Goal: Information Seeking & Learning: Compare options

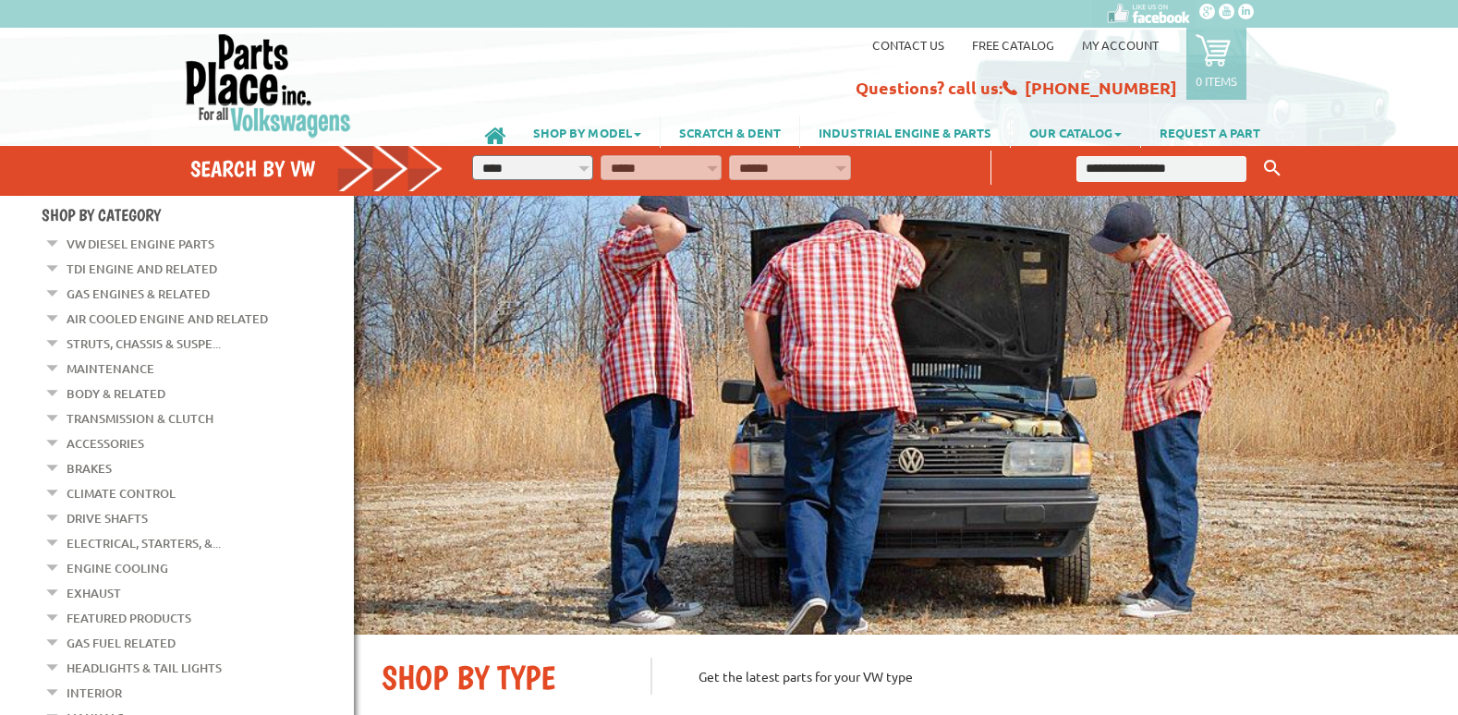
click at [1111, 165] on input "text" at bounding box center [1162, 169] width 170 height 26
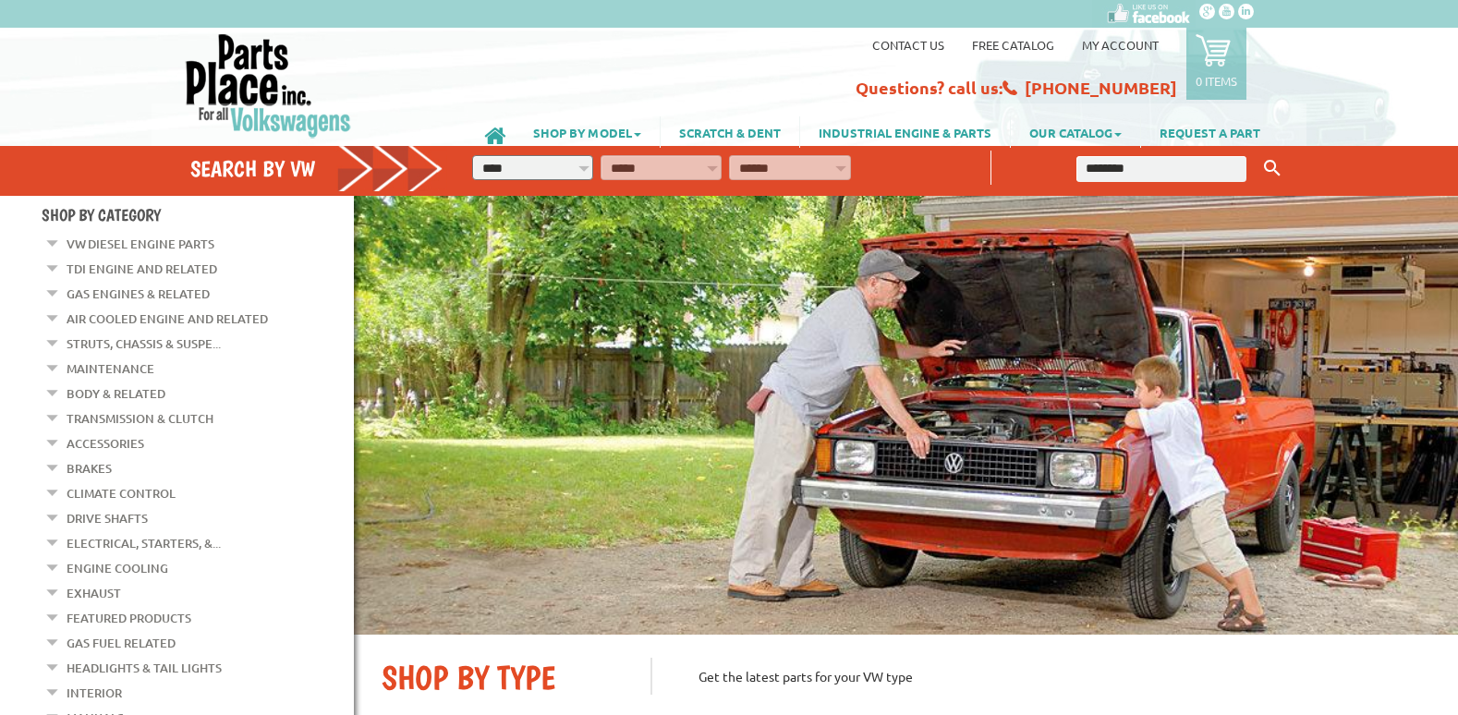
click at [1259, 153] on button "Keyword Search" at bounding box center [1273, 168] width 28 height 30
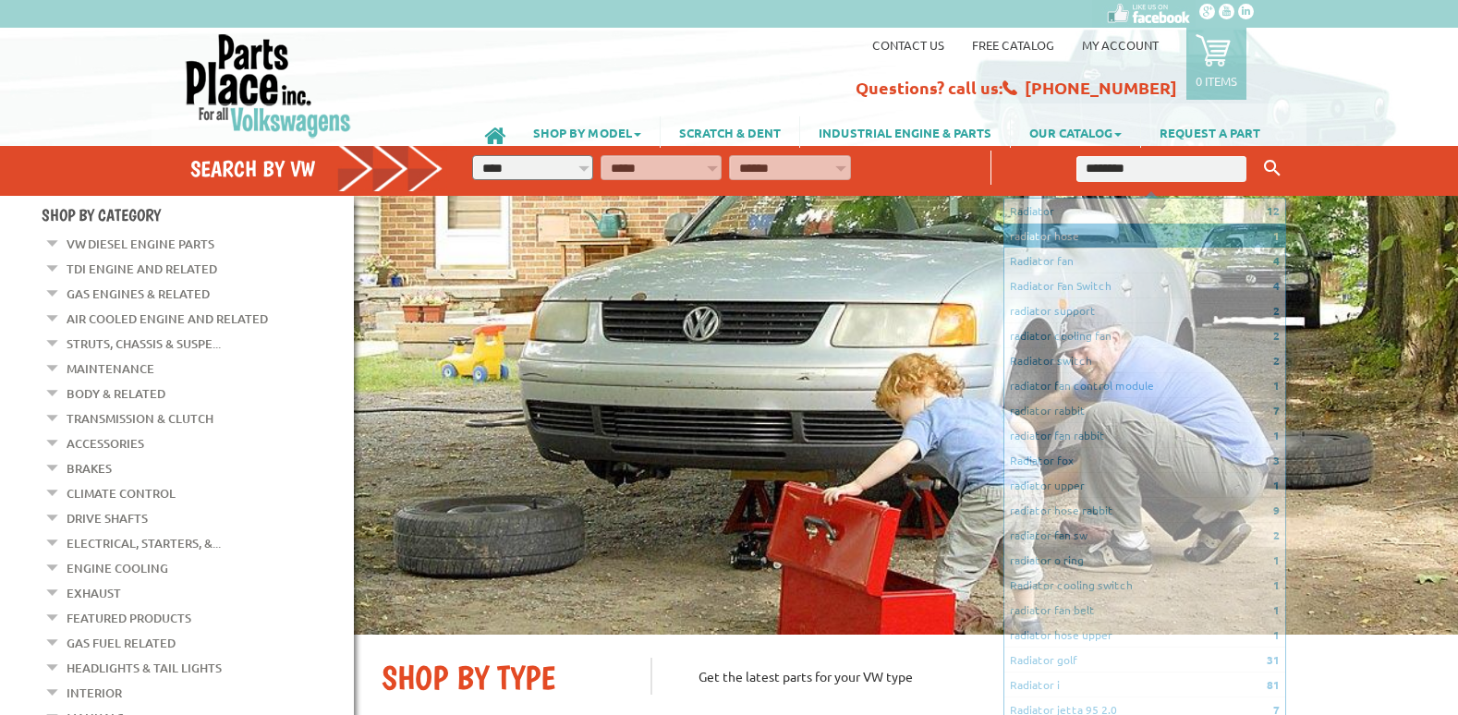
click at [1042, 232] on li "1 radiator hose" at bounding box center [1145, 236] width 281 height 25
type input "**********"
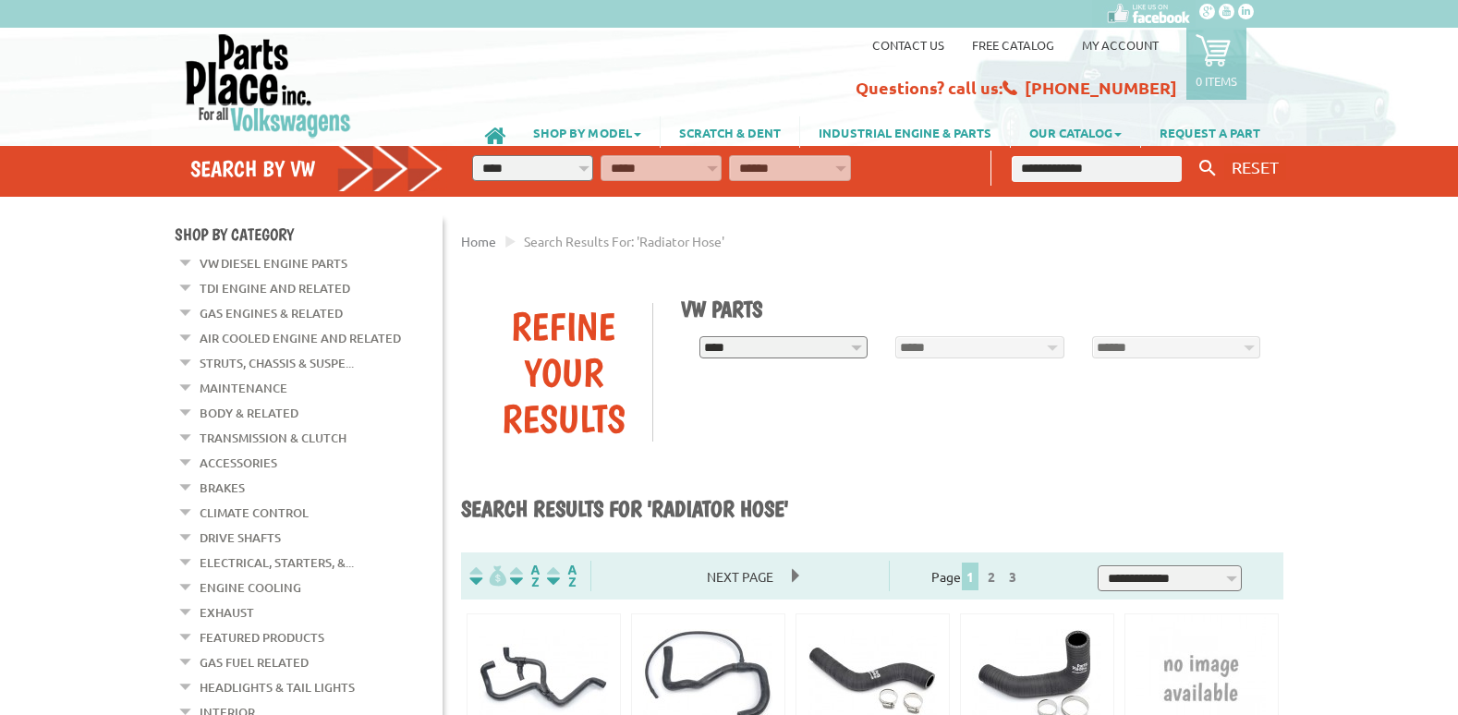
click at [1113, 166] on input "**********" at bounding box center [1097, 169] width 170 height 26
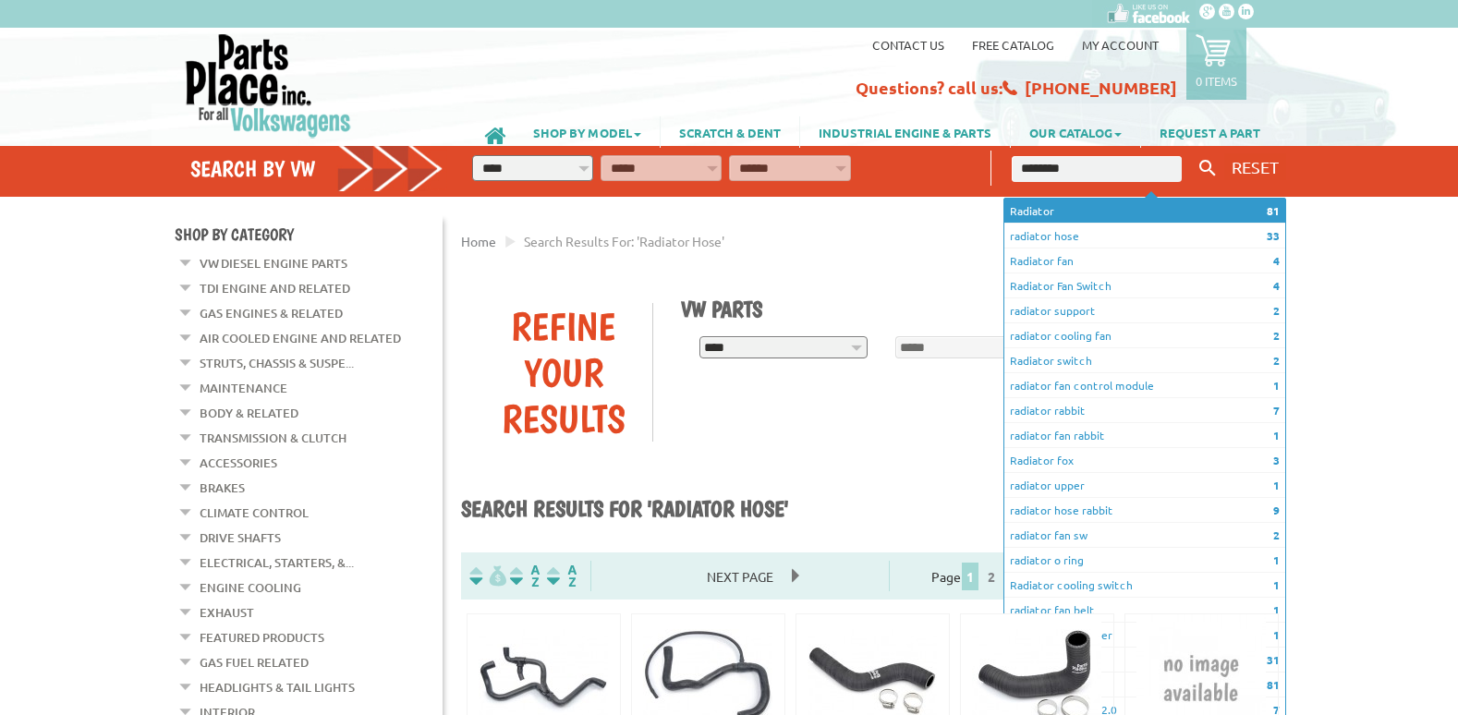
click at [1049, 205] on li "81 Radiator" at bounding box center [1145, 211] width 281 height 25
type input "********"
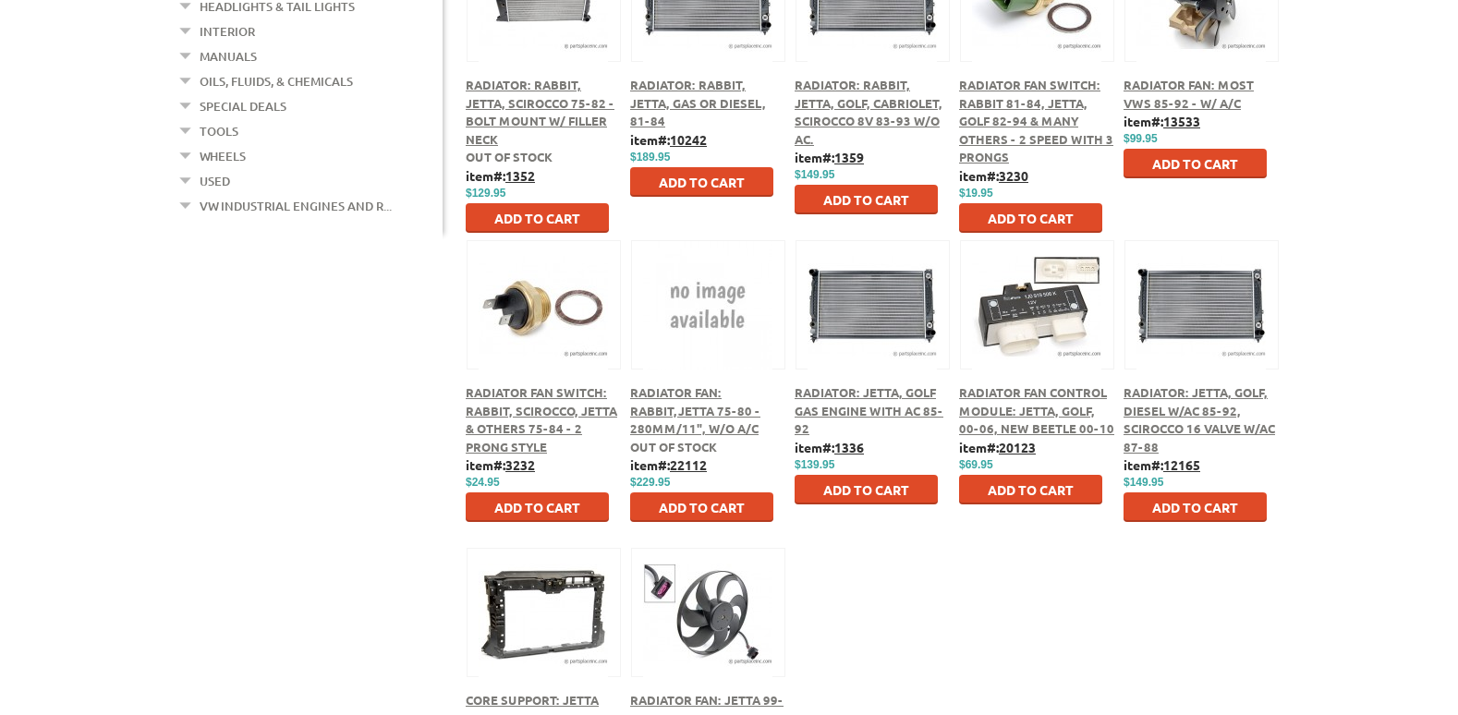
scroll to position [667, 0]
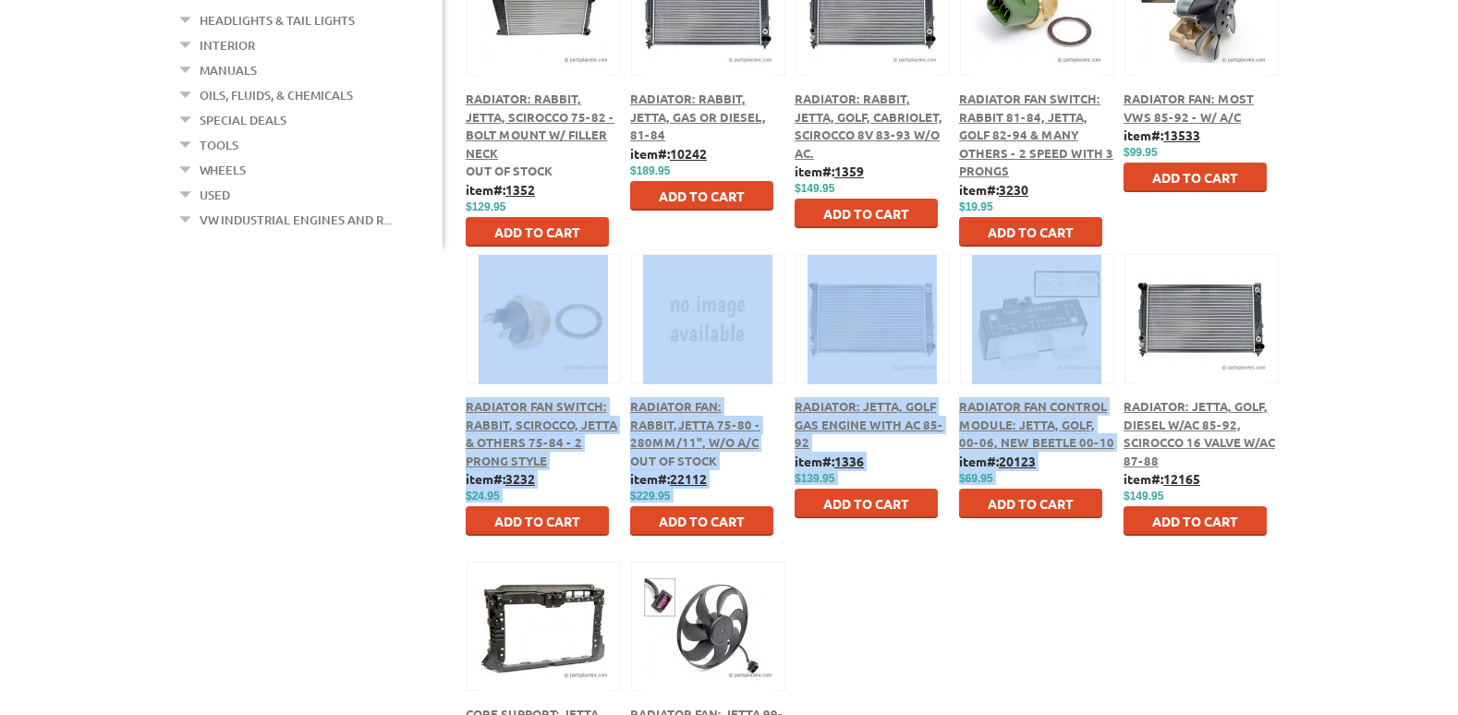
drag, startPoint x: 1450, startPoint y: 256, endPoint x: 1450, endPoint y: 232, distance: 24.0
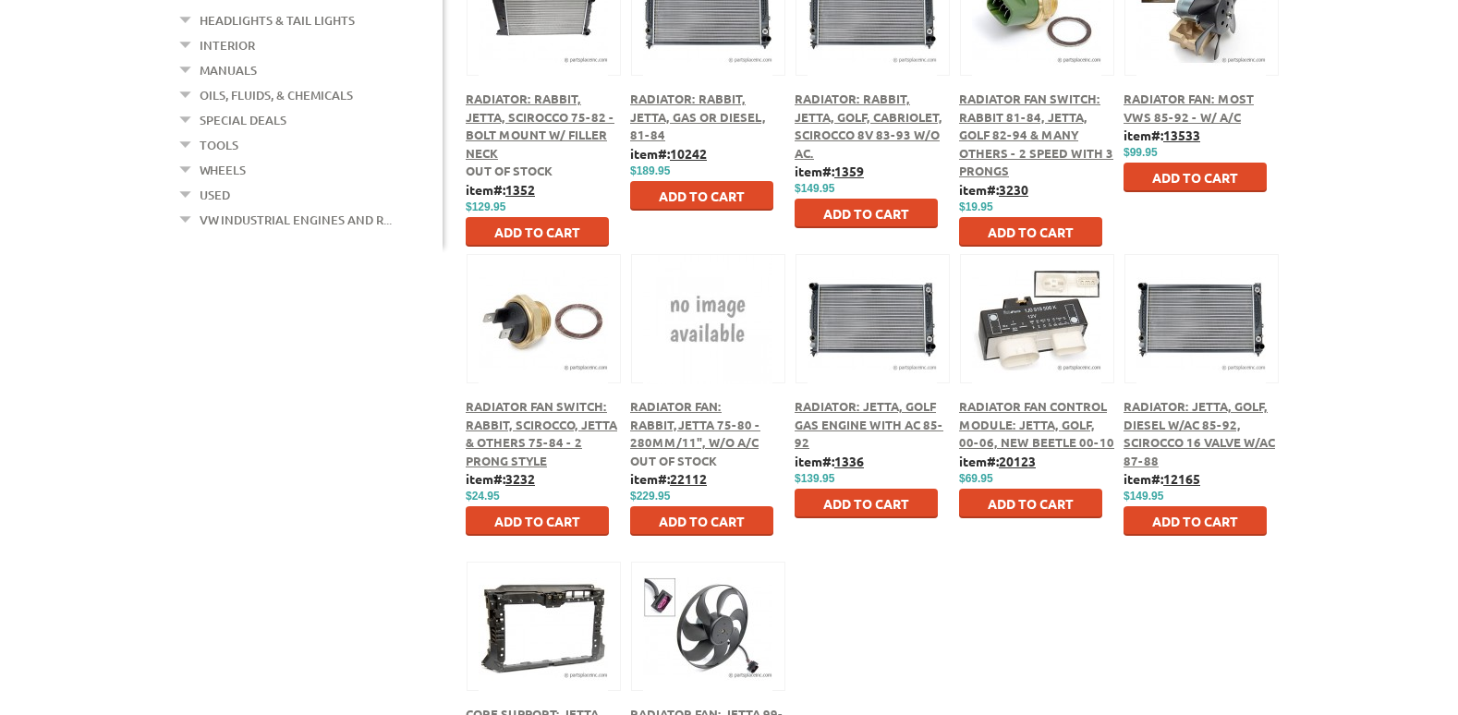
drag, startPoint x: 1450, startPoint y: 232, endPoint x: 1438, endPoint y: 266, distance: 36.2
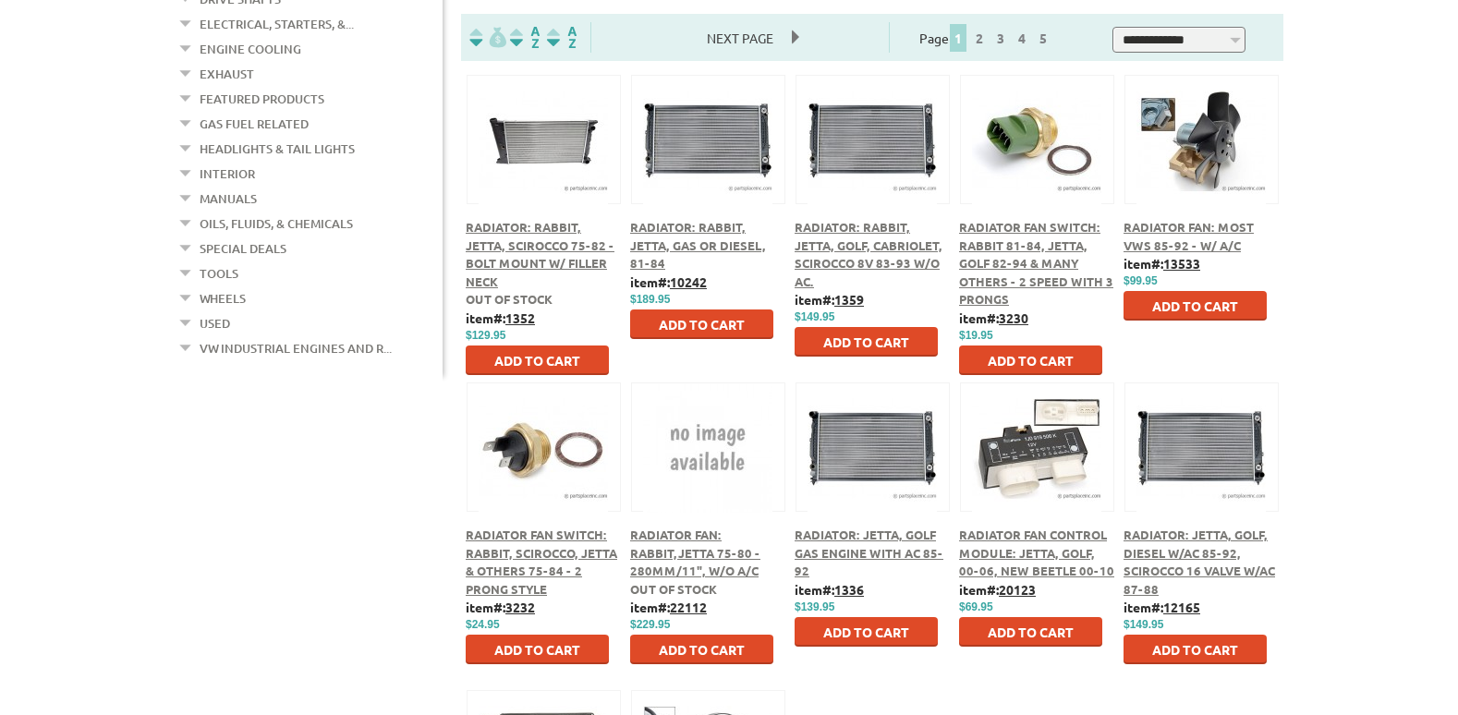
scroll to position [514, 0]
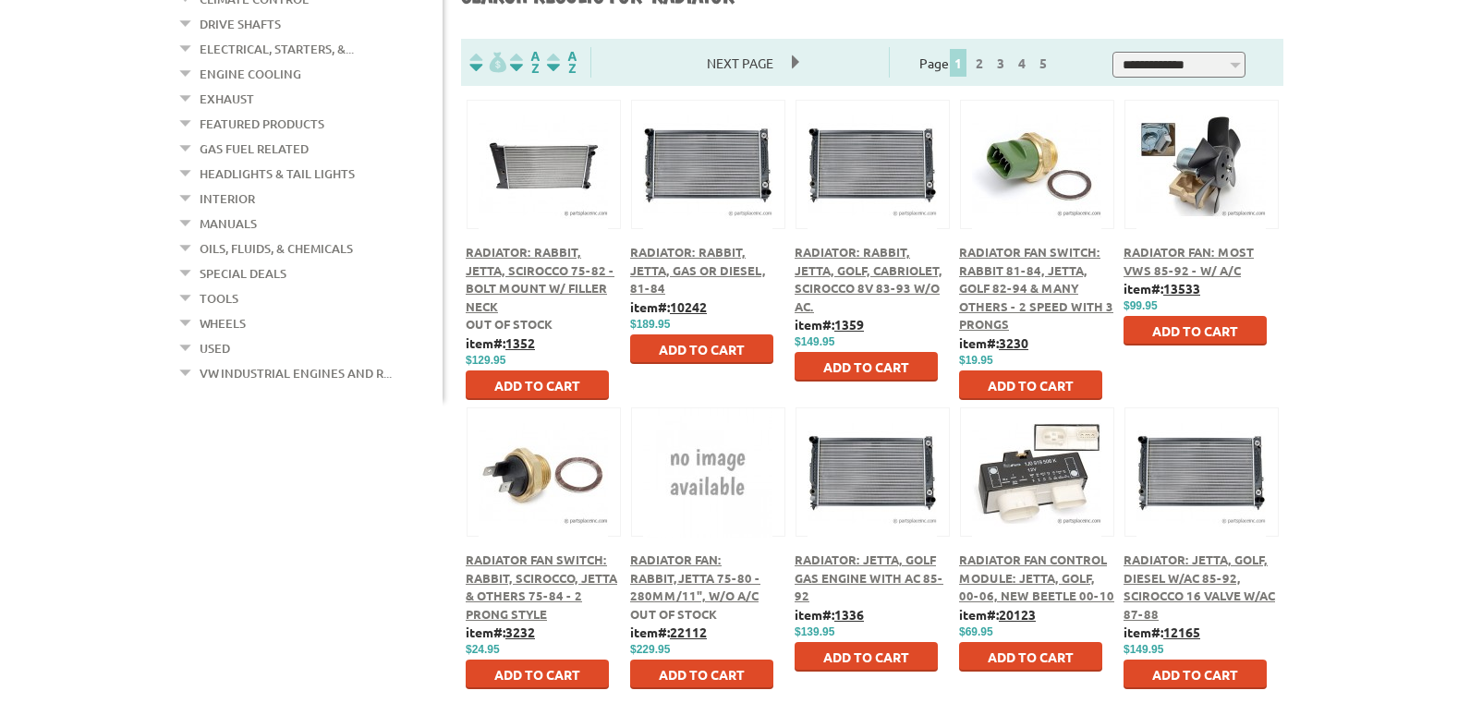
click at [694, 256] on span "Radiator: Rabbit, Jetta, Gas or Diesel, 81-84" at bounding box center [698, 270] width 136 height 52
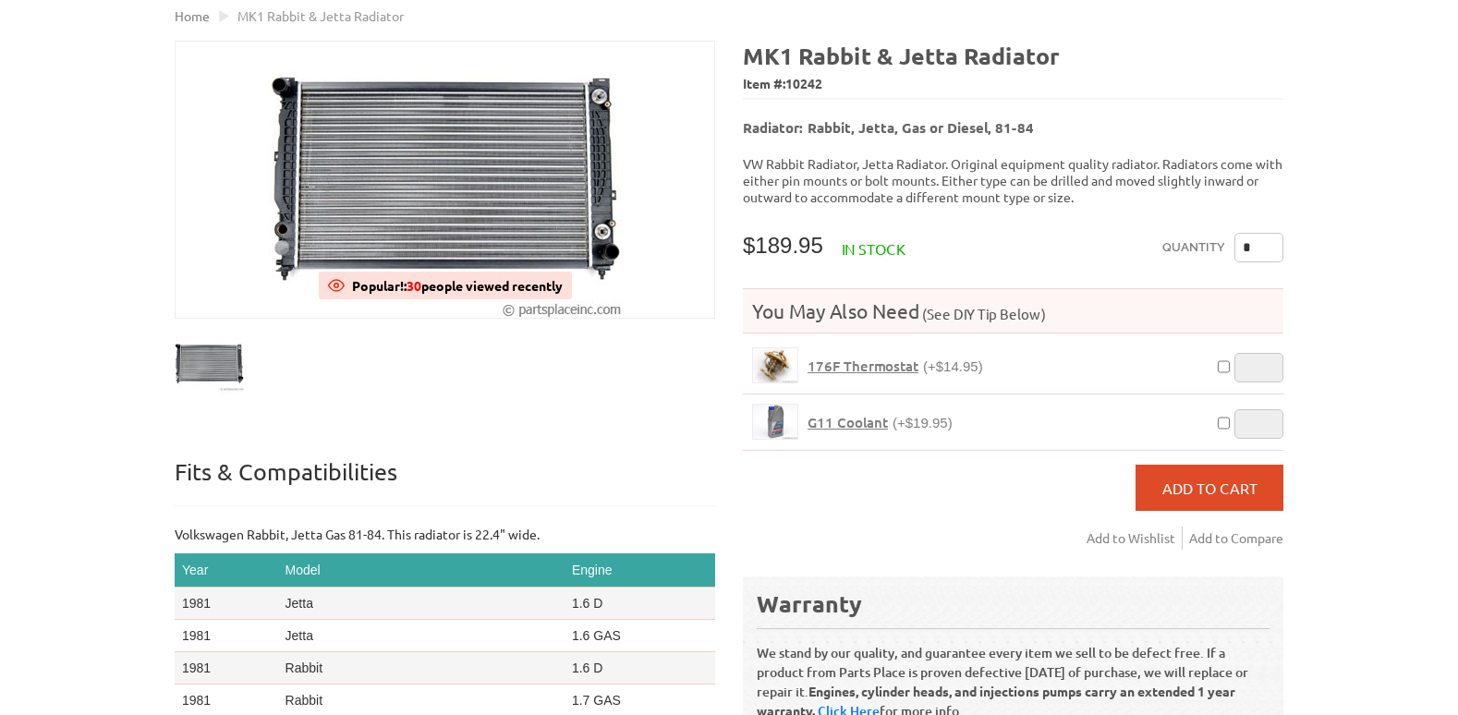
scroll to position [193, 0]
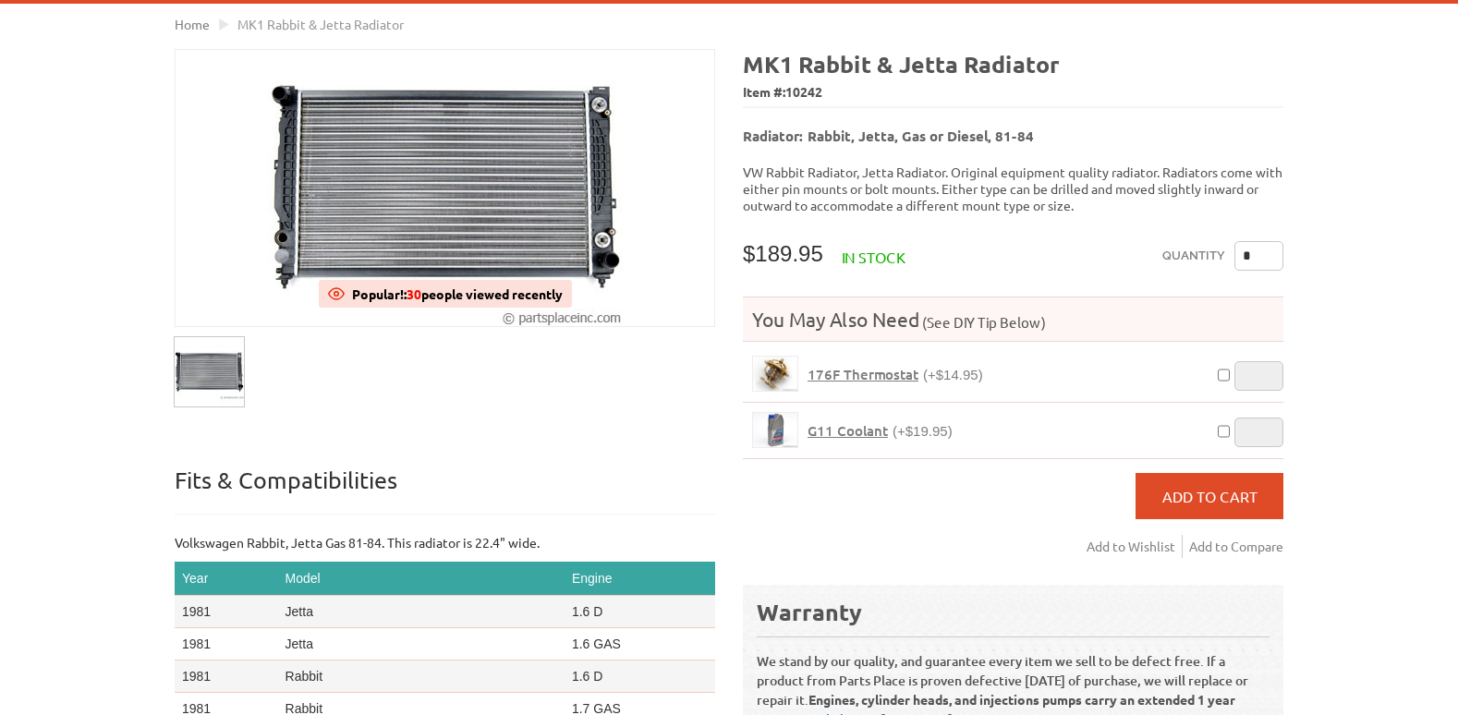
click at [201, 361] on img at bounding box center [209, 371] width 69 height 69
click at [446, 173] on img at bounding box center [445, 188] width 355 height 276
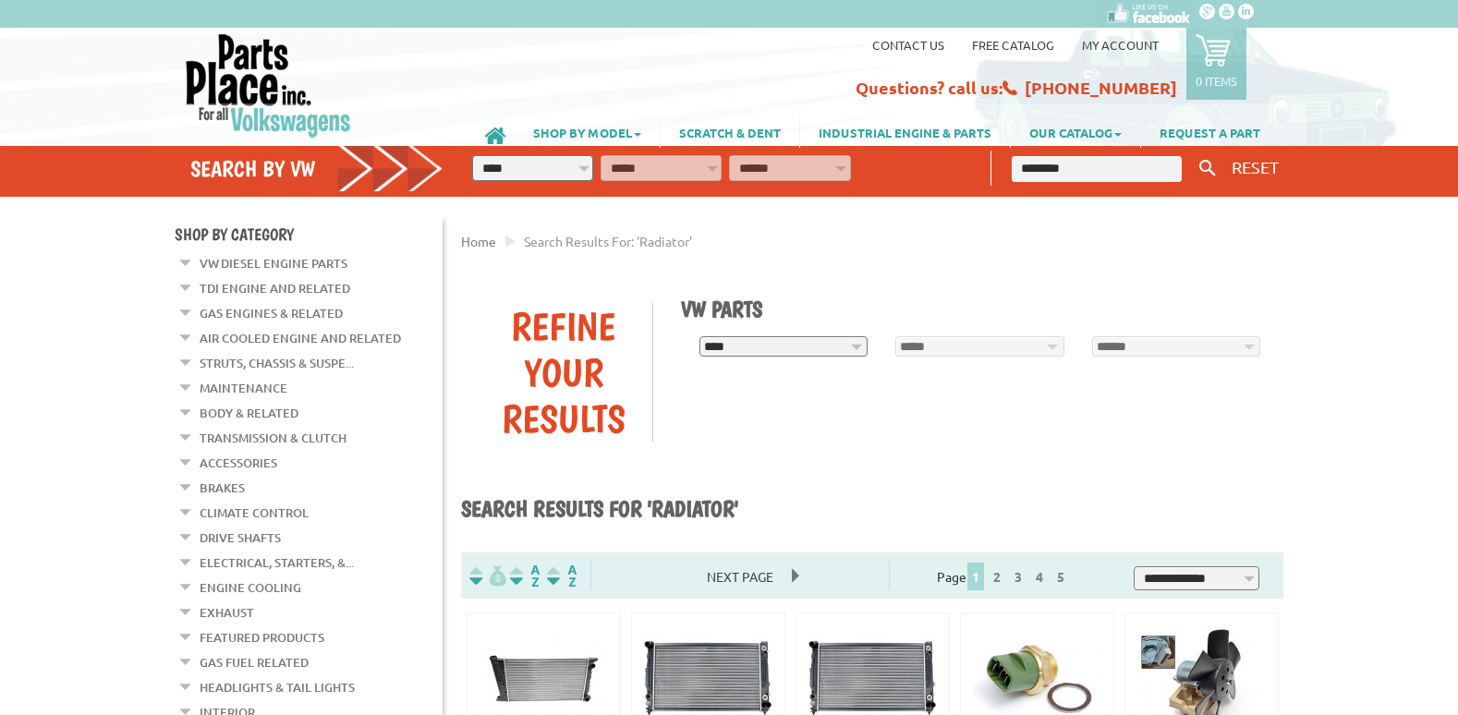
scroll to position [514, 0]
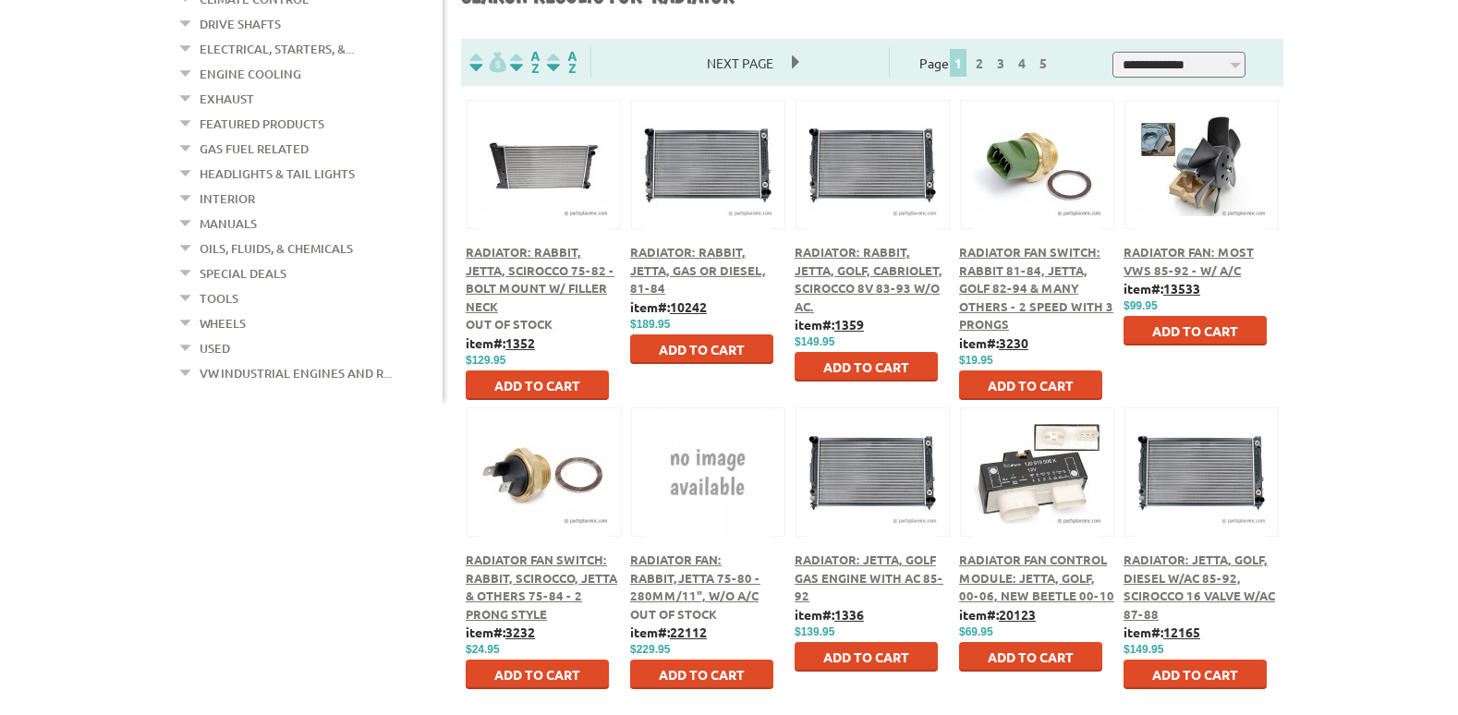
click at [876, 271] on span "Radiator: Rabbit, Jetta, Golf, Cabriolet, Scirocco 8V 83-93 w/o AC." at bounding box center [869, 279] width 148 height 70
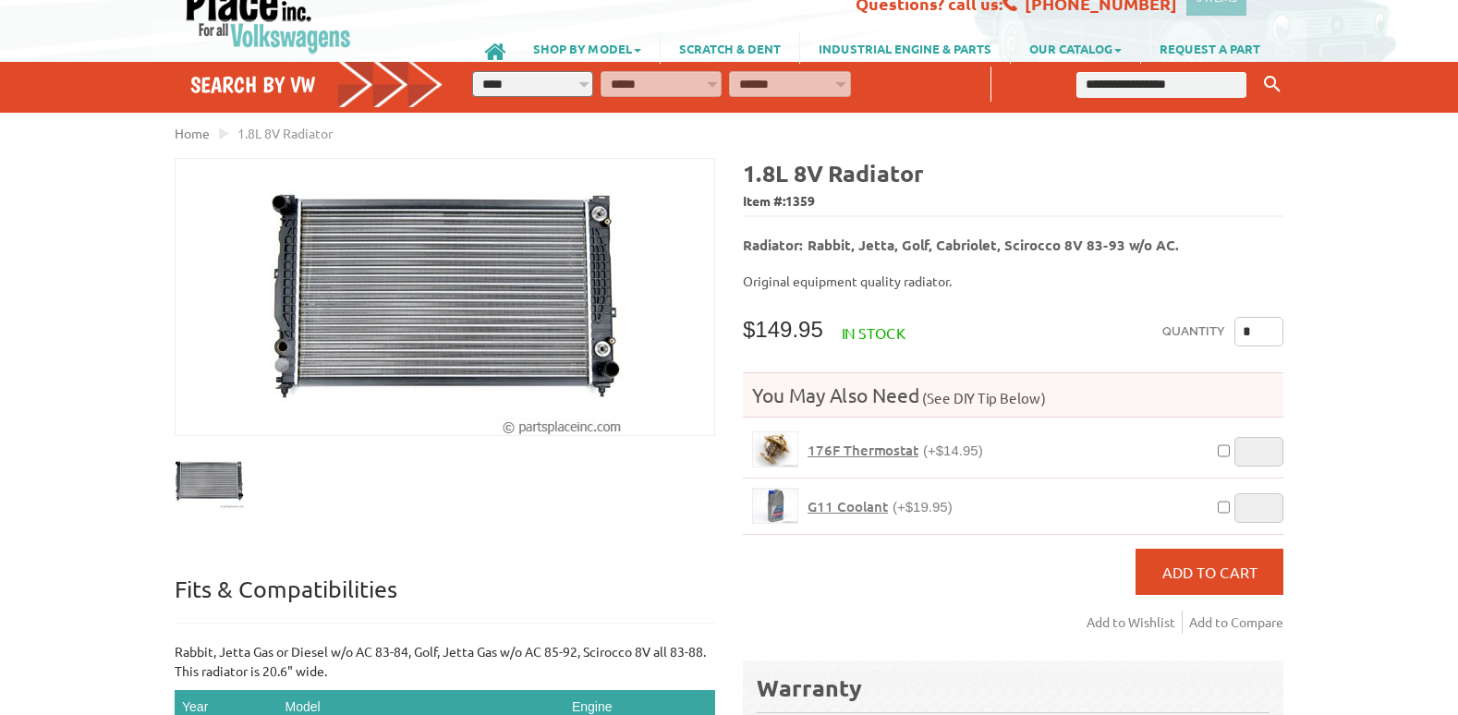
scroll to position [81, 0]
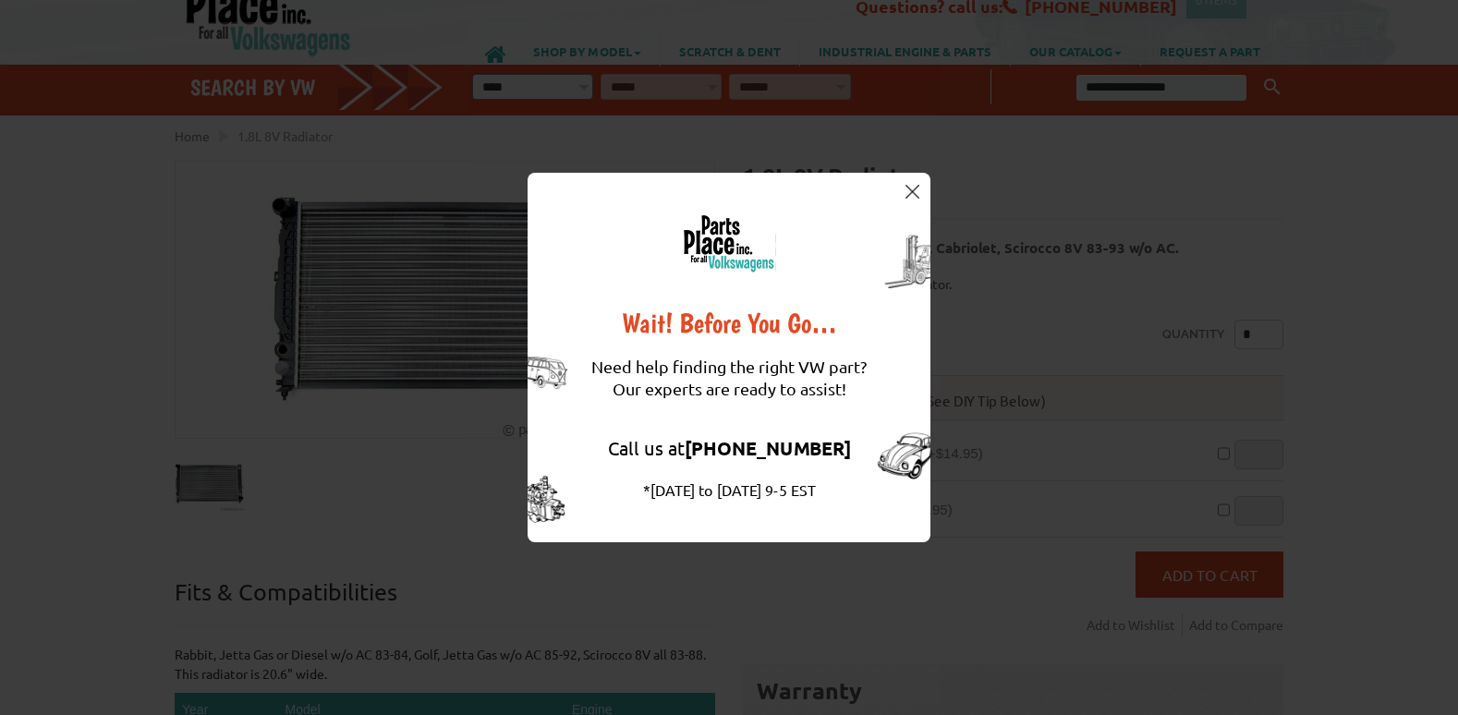
click at [909, 189] on img at bounding box center [913, 192] width 14 height 14
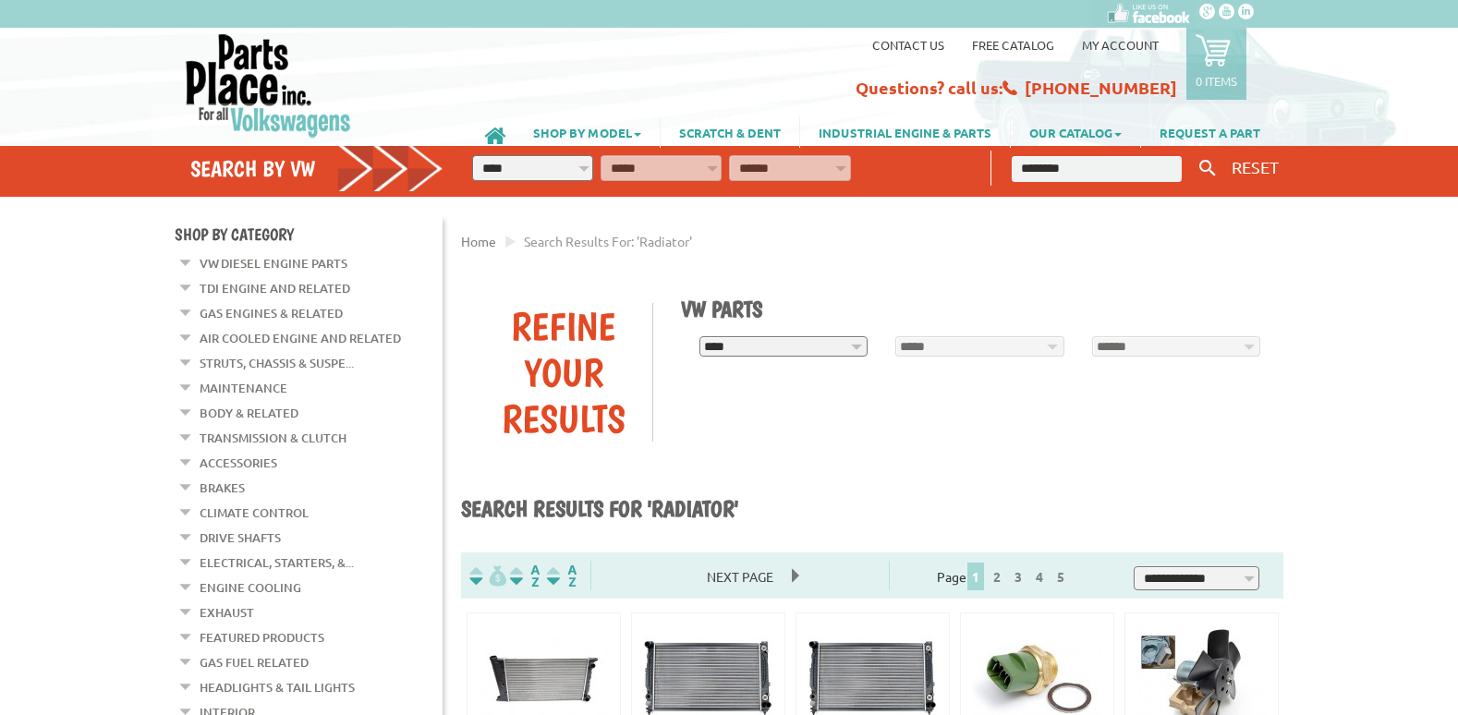
scroll to position [514, 0]
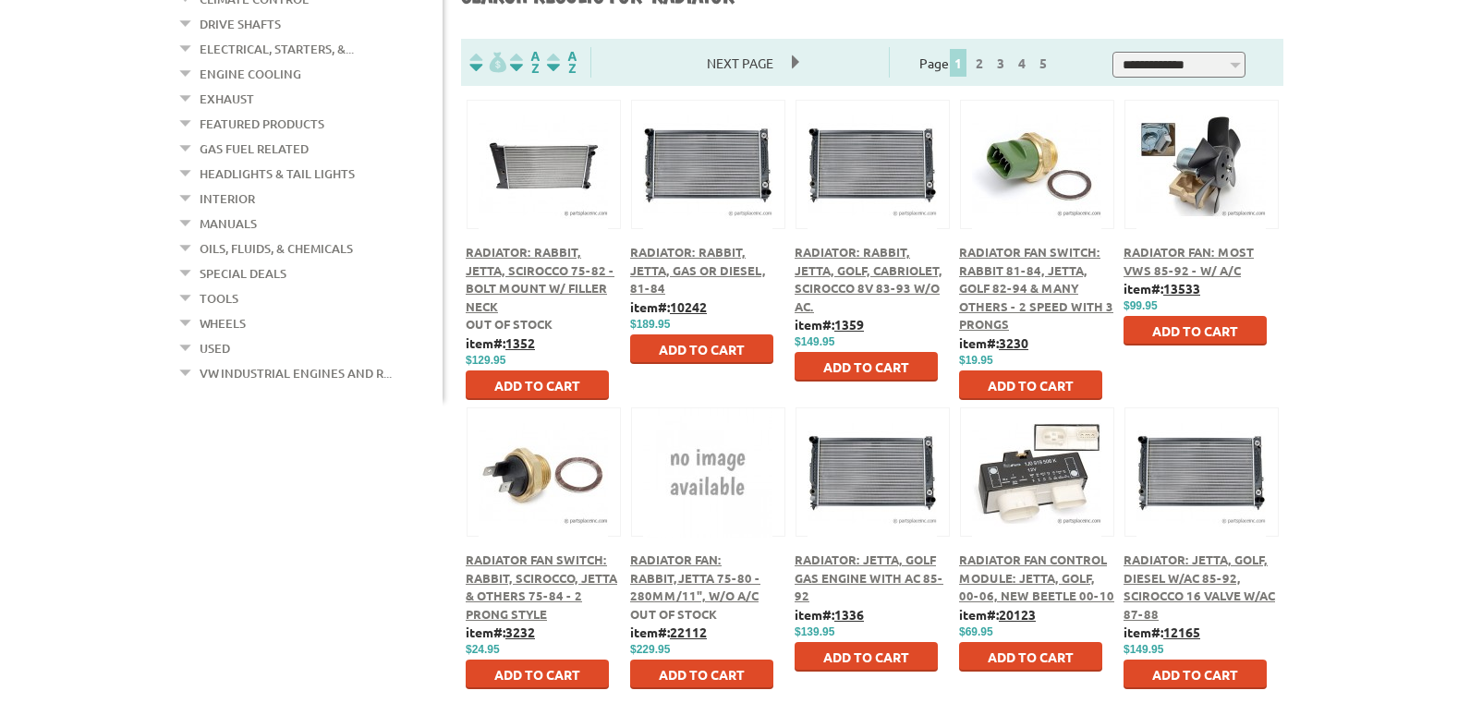
click at [537, 258] on span "Radiator: Rabbit, Jetta, Scirocco 75-82 - Bolt Mount w/ Filler Neck" at bounding box center [540, 279] width 149 height 70
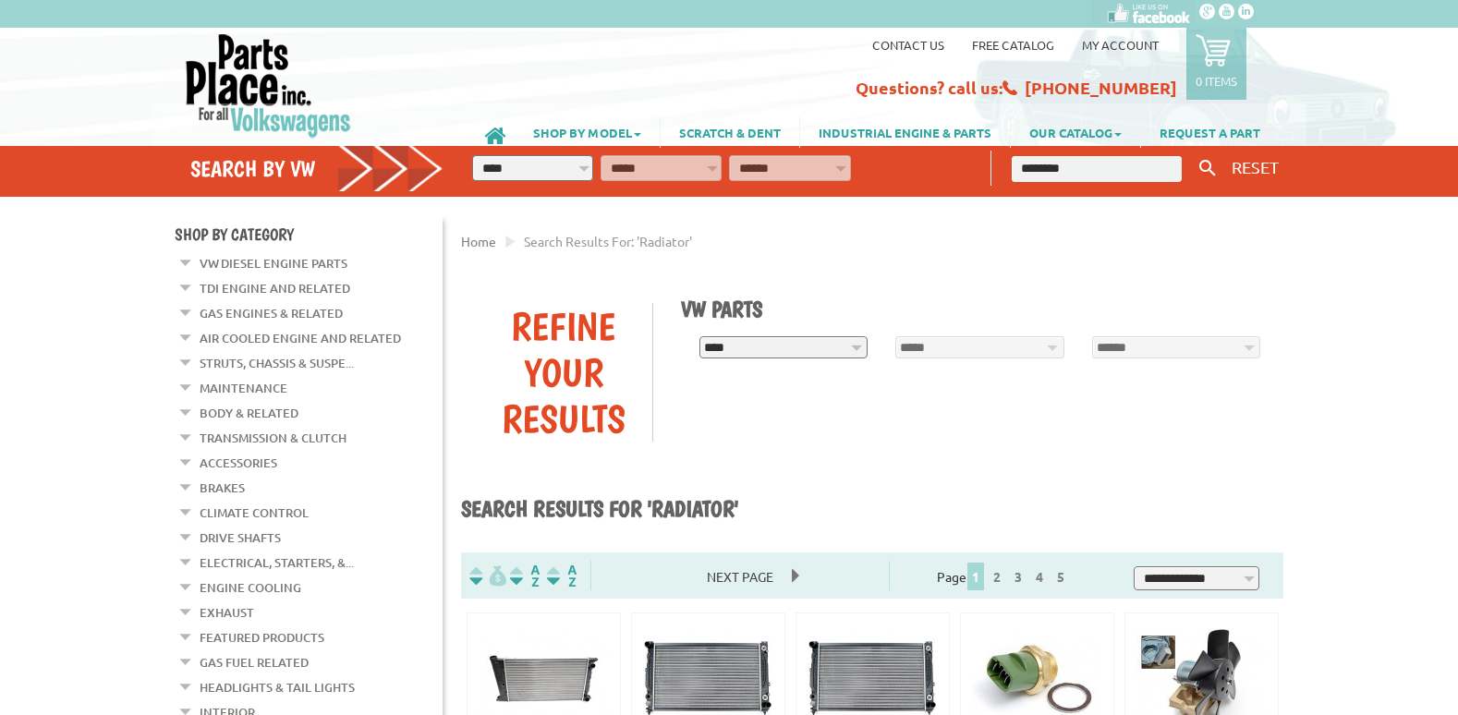
scroll to position [514, 0]
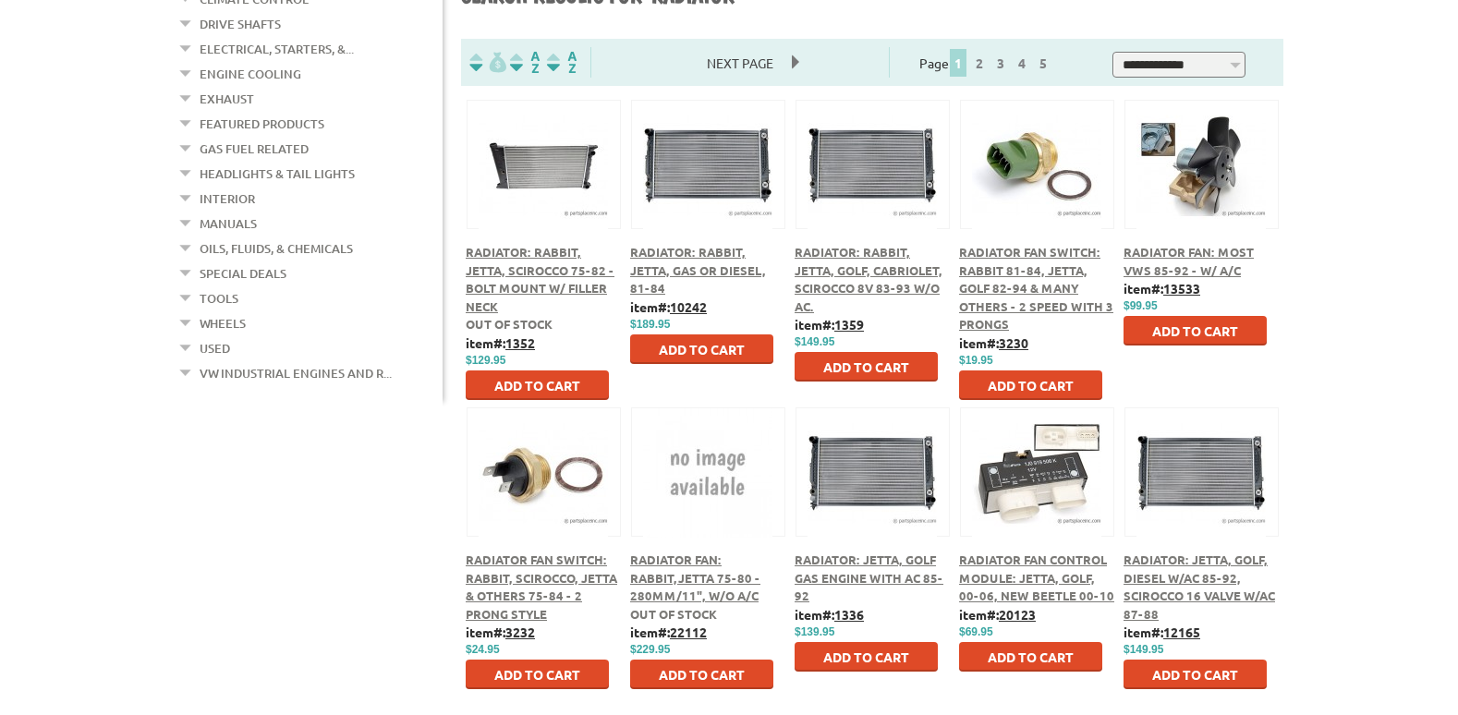
click at [698, 256] on span "Radiator: Rabbit, Jetta, Gas or Diesel, 81-84" at bounding box center [698, 270] width 136 height 52
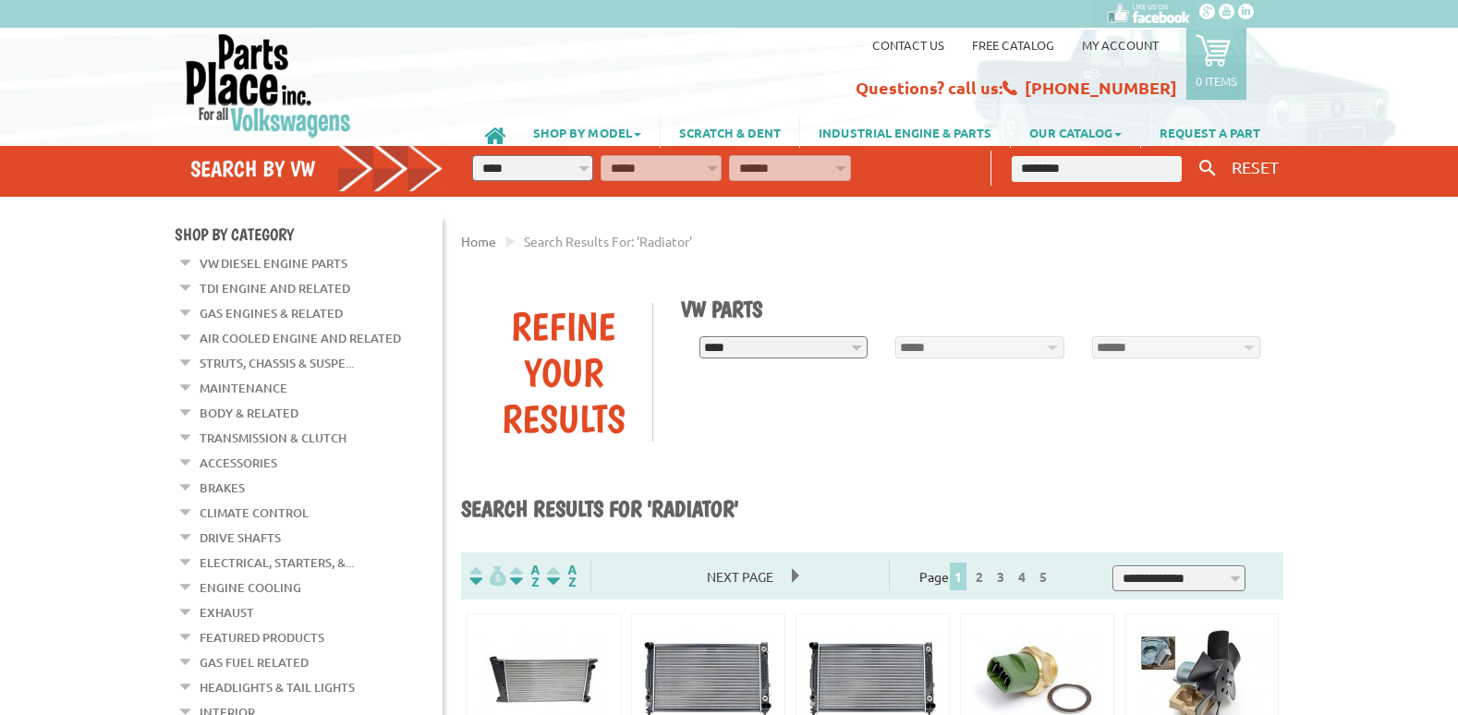
scroll to position [514, 0]
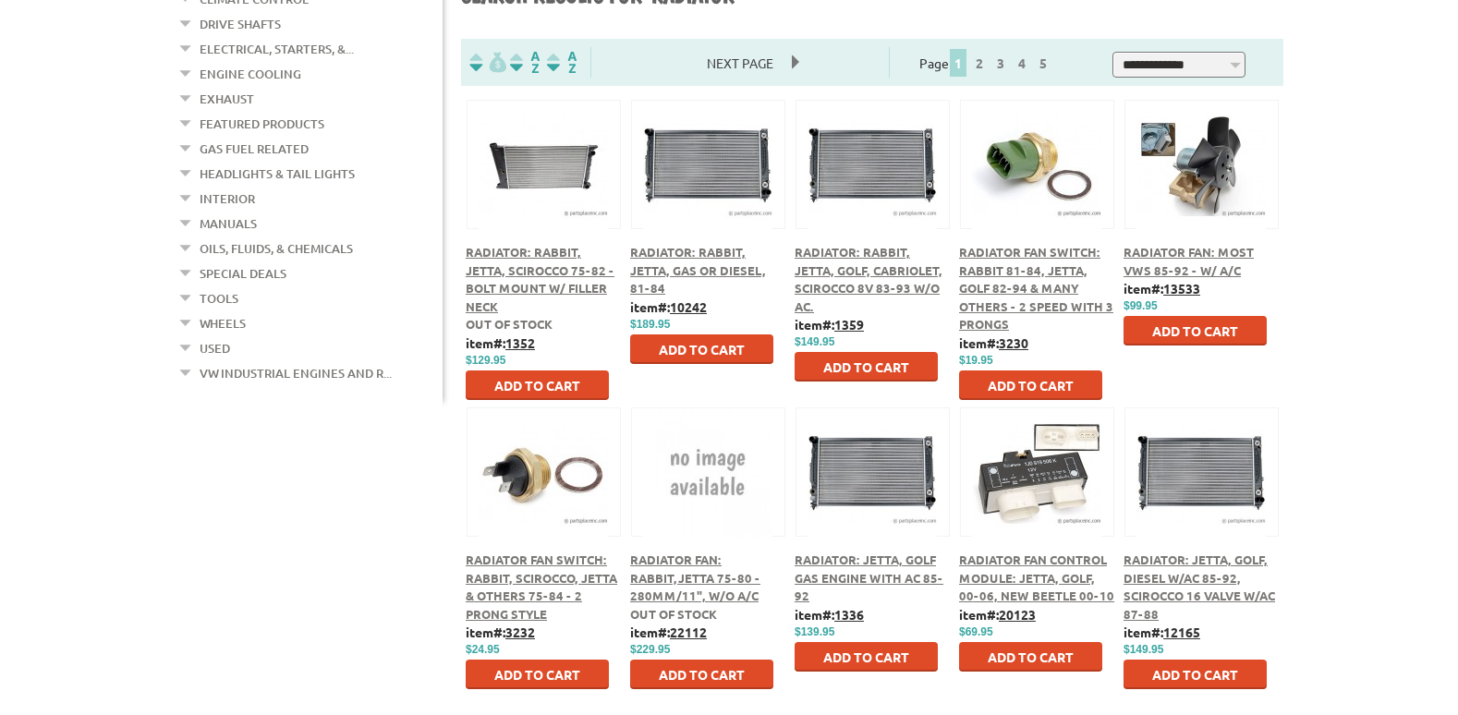
click at [864, 169] on button at bounding box center [872, 161] width 119 height 31
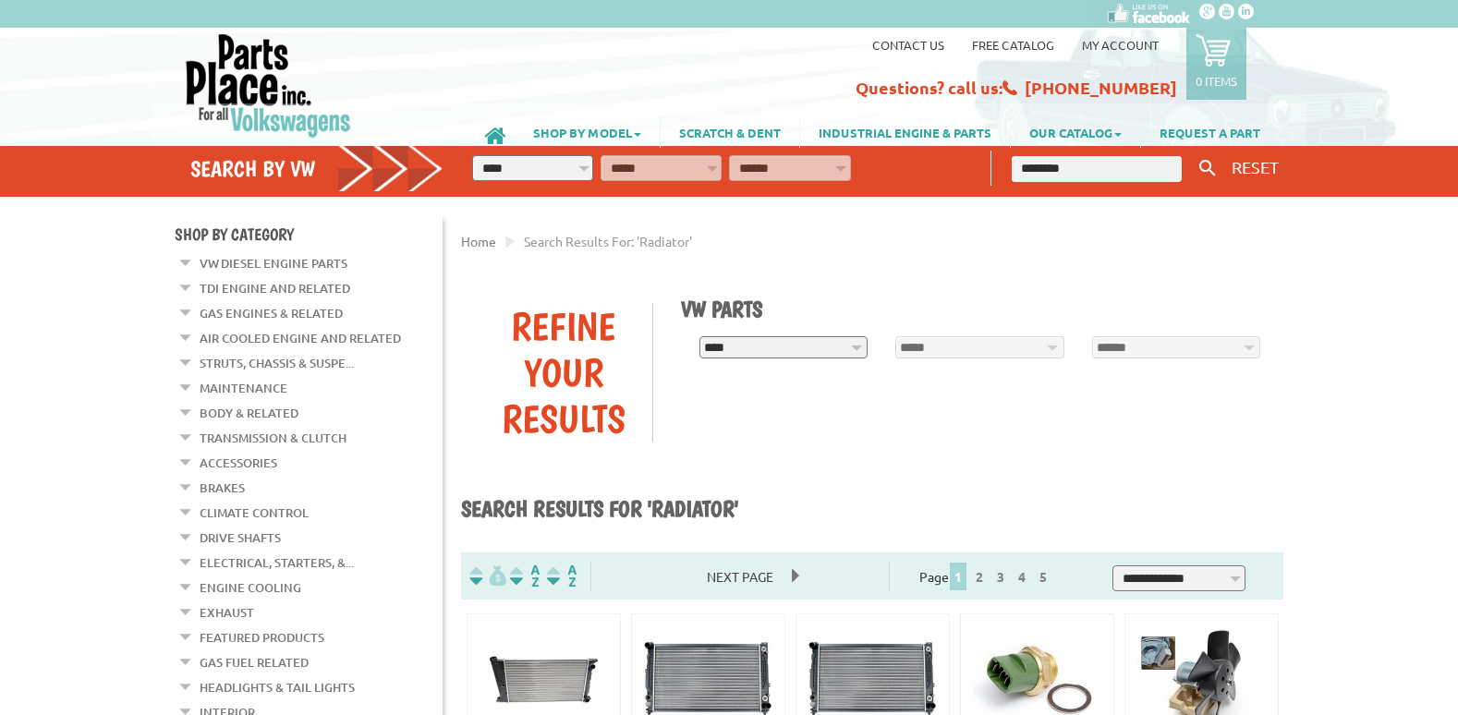
scroll to position [514, 0]
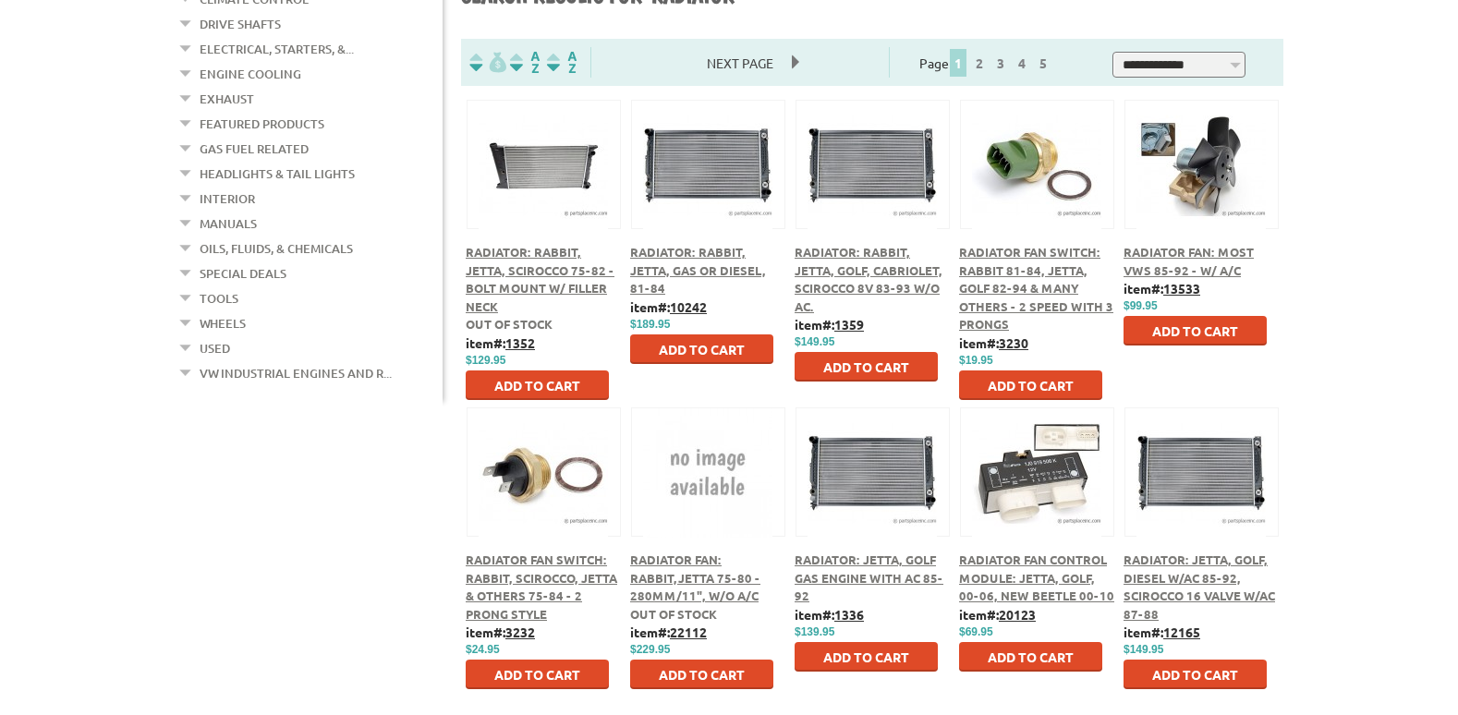
click at [877, 466] on button at bounding box center [872, 469] width 119 height 31
click at [1208, 463] on button at bounding box center [1201, 469] width 119 height 31
